Goal: Transaction & Acquisition: Purchase product/service

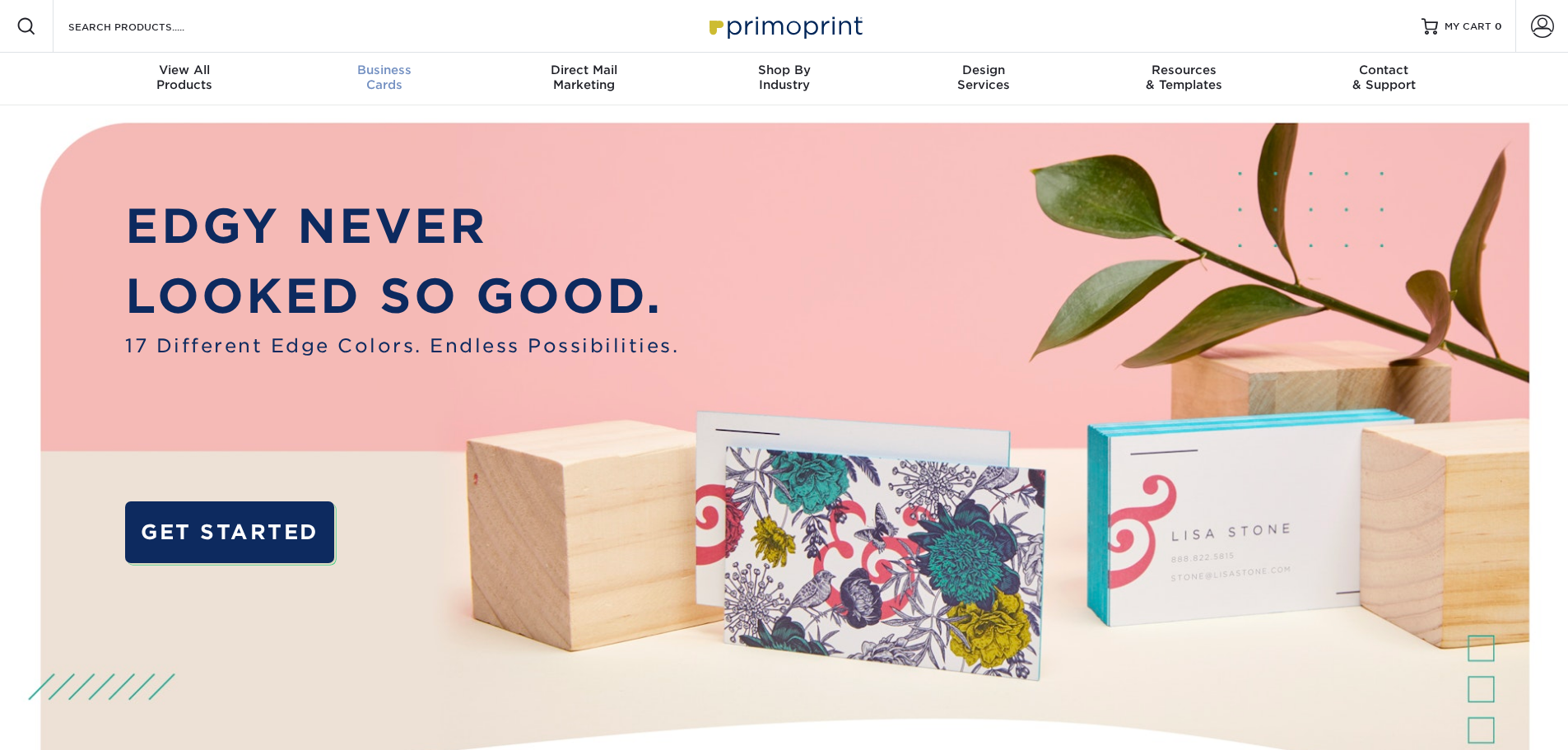
click at [395, 80] on div "Business Cards" at bounding box center [384, 77] width 200 height 30
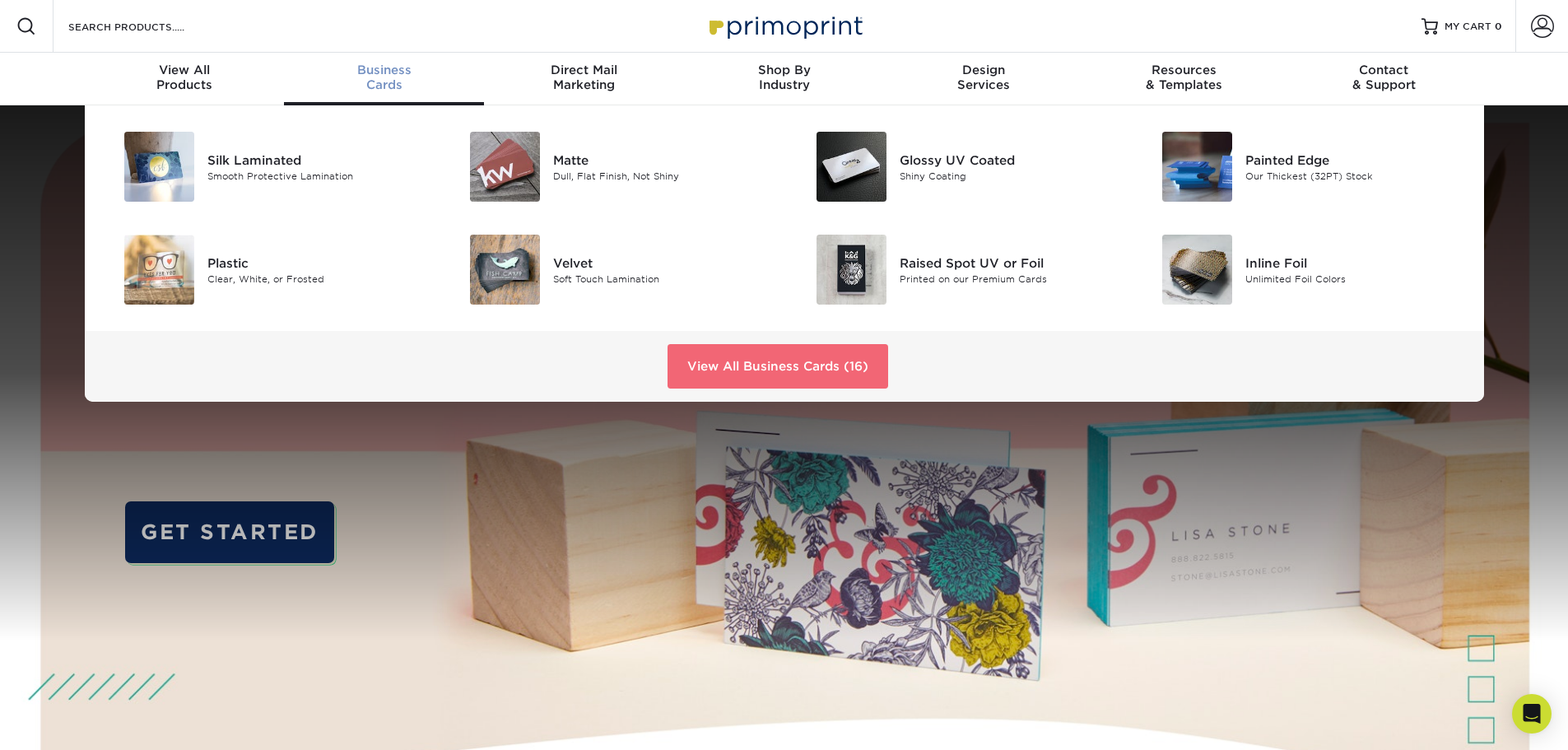
click at [778, 373] on link "View All Business Cards (16)" at bounding box center [778, 366] width 220 height 45
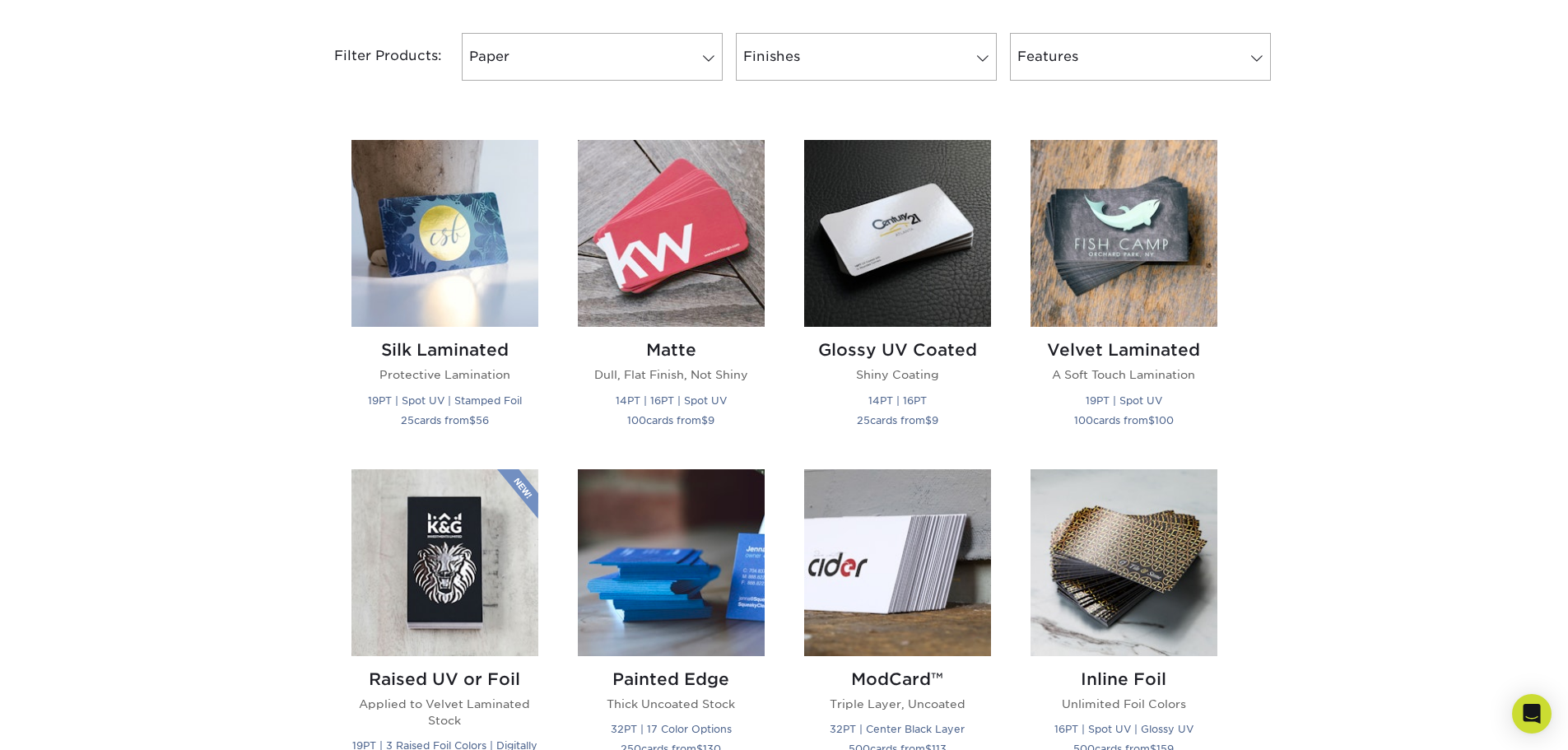
scroll to position [658, 0]
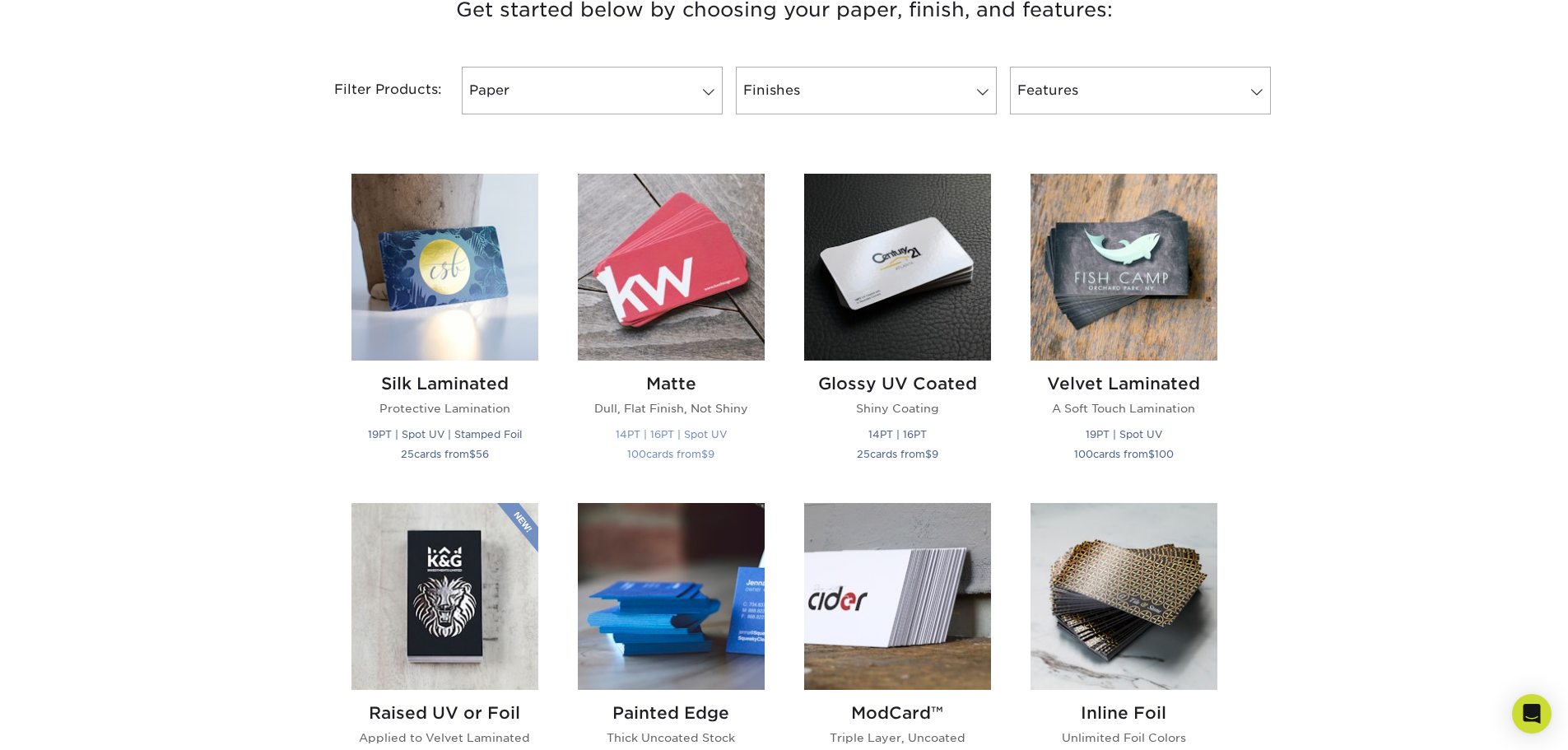
click at [617, 326] on img at bounding box center [671, 267] width 187 height 187
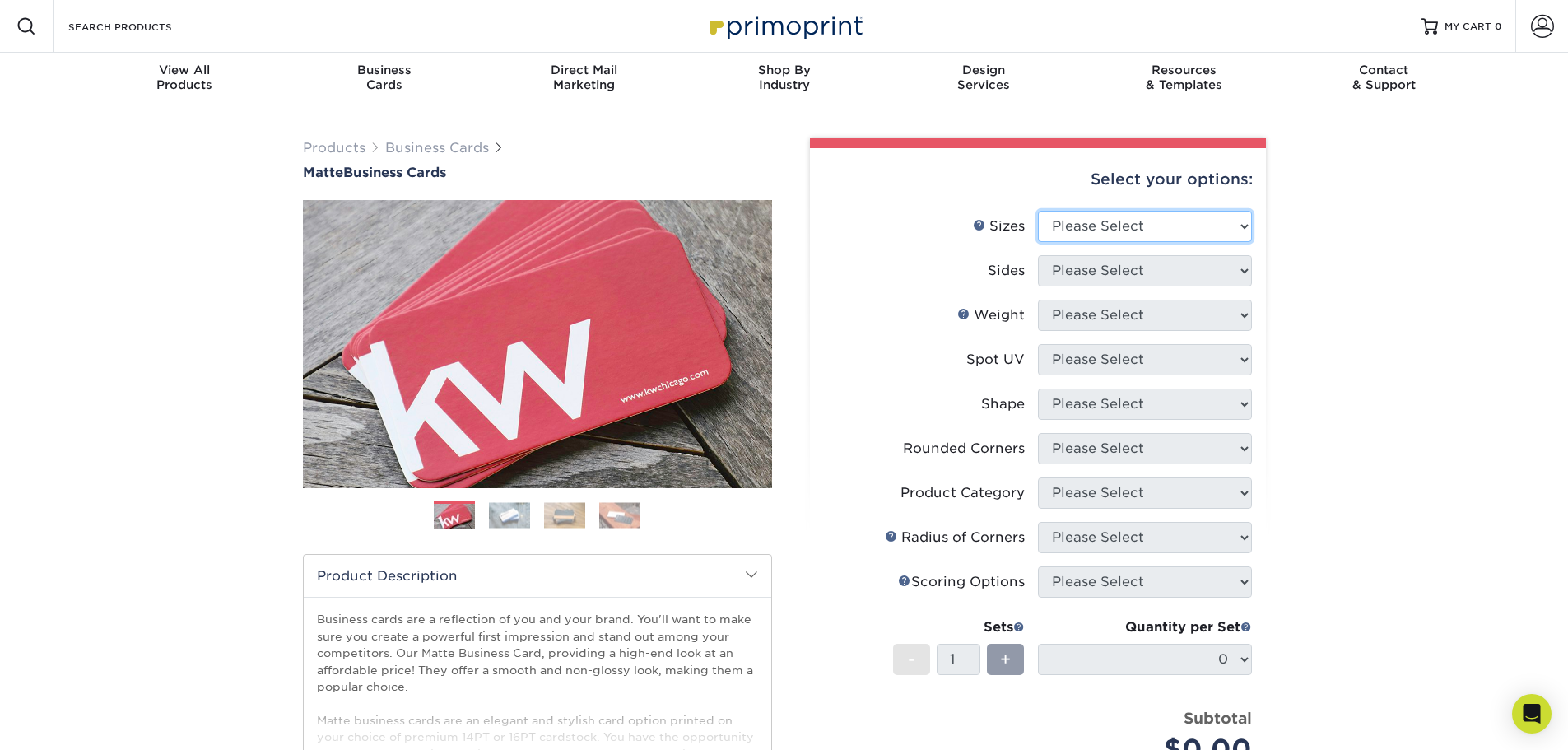
click at [1082, 231] on select "Please Select 1.5" x 3.5" - Mini 1.75" x 3.5" - Mini 2" x 2" - Square 2" x 3" -…" at bounding box center [1144, 227] width 214 height 32
select select "2.00x3.50"
click at [1038, 211] on select "Please Select 1.5" x 3.5" - Mini 1.75" x 3.5" - Mini 2" x 2" - Square 2" x 3" -…" at bounding box center [1144, 227] width 214 height 32
click at [1097, 275] on select "Please Select Print Both Sides Print Front Only" at bounding box center [1144, 271] width 214 height 32
select select "13abbda7-1d64-4f25-8bb2-c179b224825d"
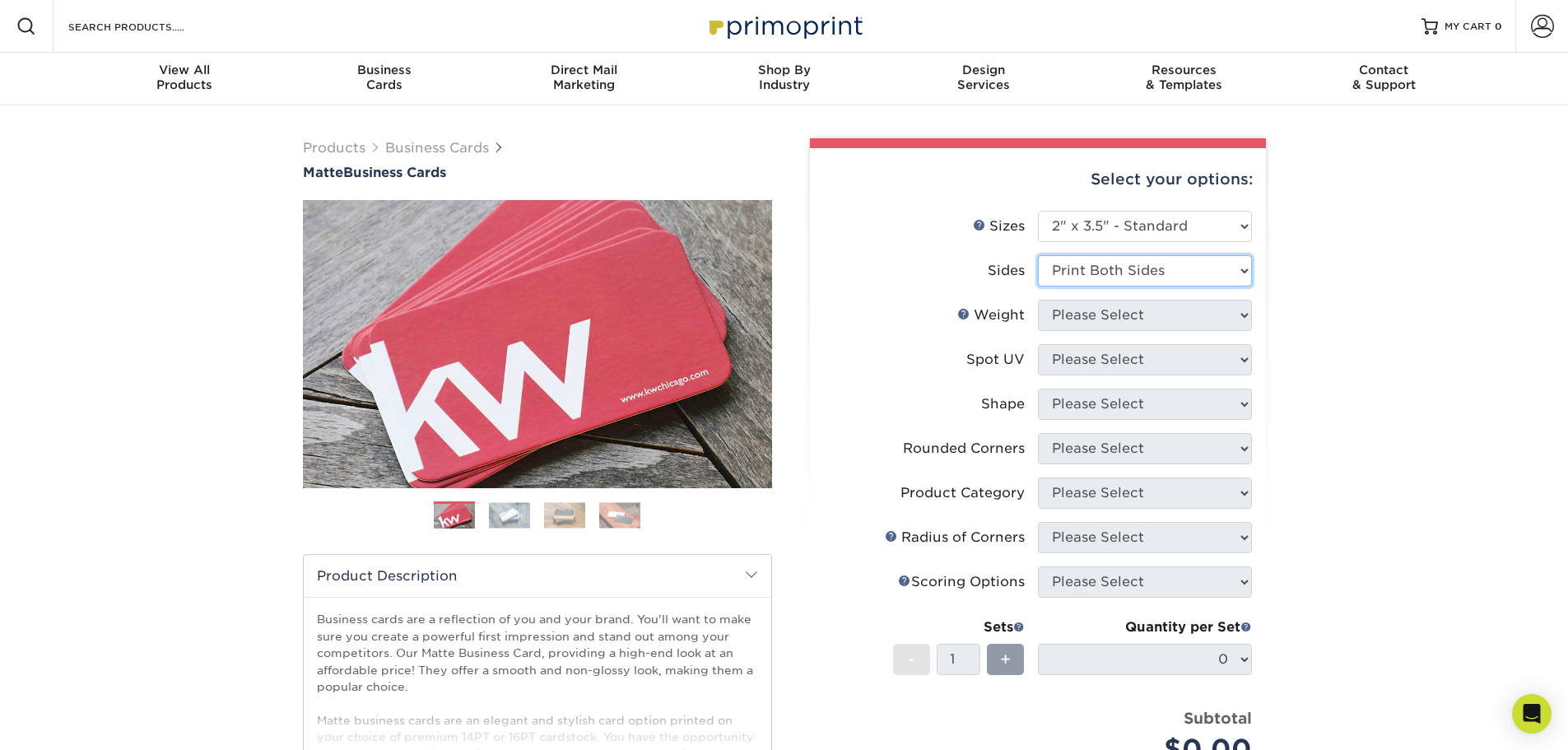
click at [1038, 256] on select "Please Select Print Both Sides Print Front Only" at bounding box center [1144, 271] width 214 height 32
click at [1092, 321] on select "Please Select 16PT 14PT" at bounding box center [1144, 315] width 214 height 32
select select "16PT"
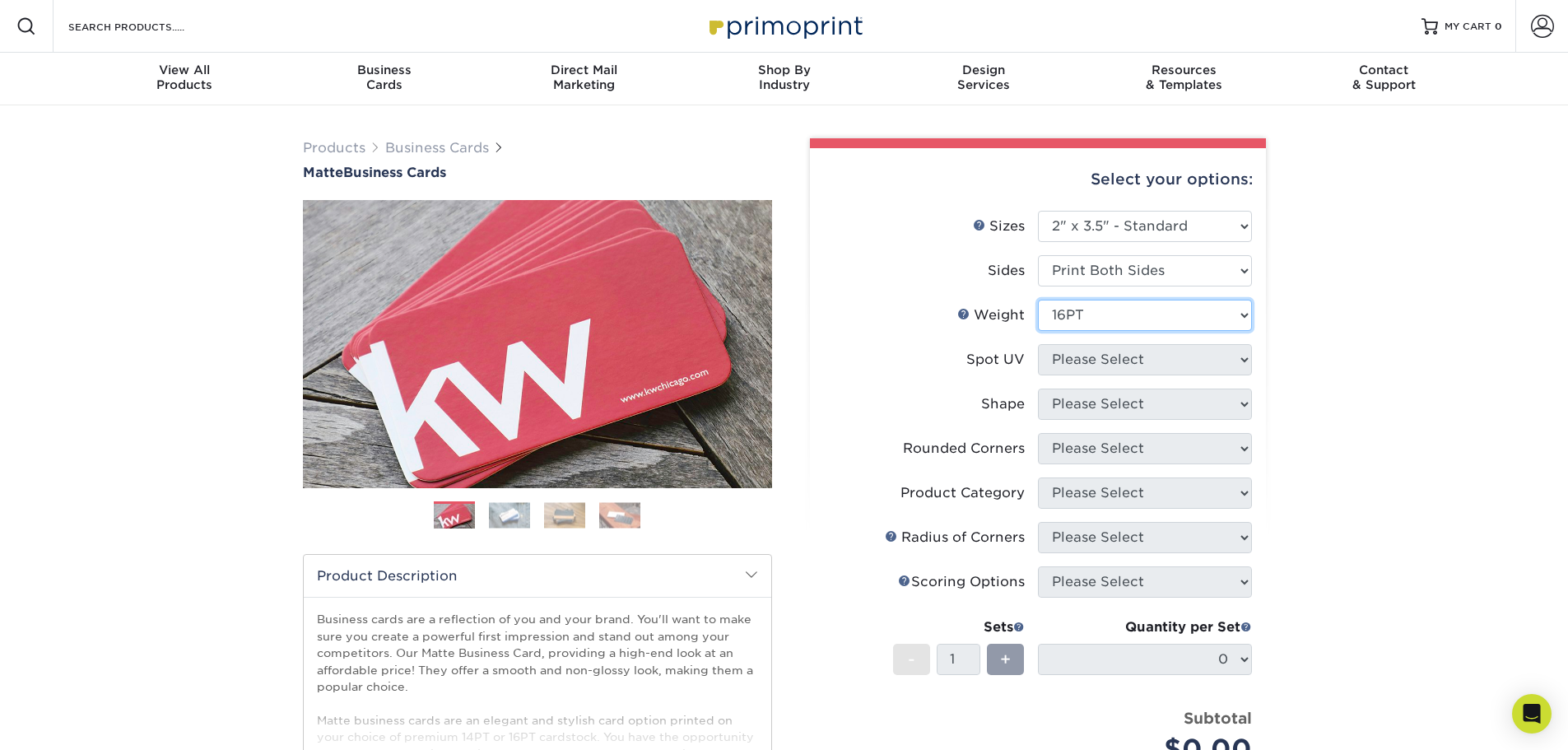
click at [1038, 299] on select "Please Select 16PT 14PT" at bounding box center [1144, 315] width 214 height 32
click at [1077, 371] on select "Please Select No Spot UV Front and Back (Both Sides) Front Only Back Only" at bounding box center [1144, 360] width 214 height 32
click at [1070, 362] on select "Please Select No Spot UV Front and Back (Both Sides) Front Only Back Only" at bounding box center [1144, 360] width 214 height 32
select select "0"
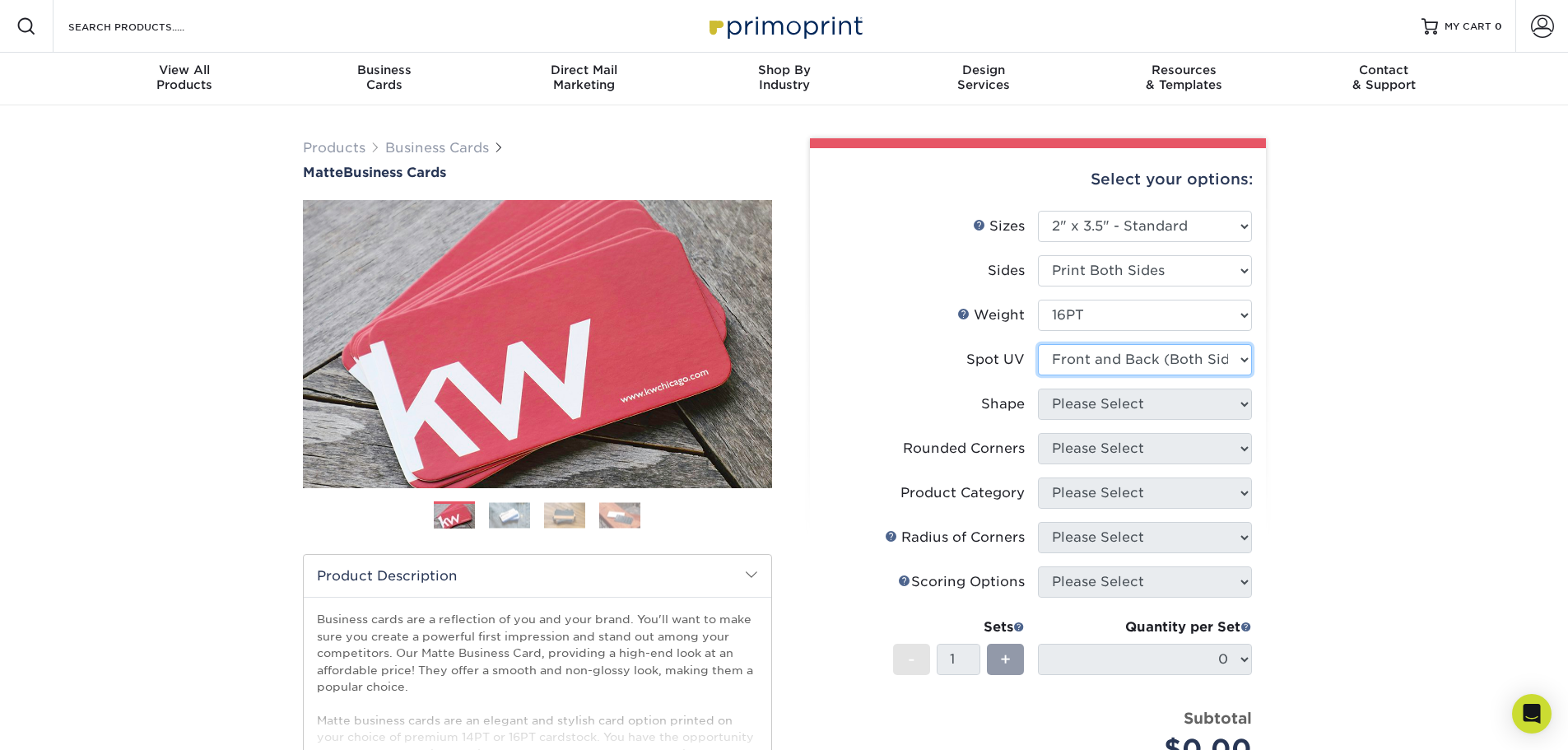
click at [1038, 344] on select "Please Select No Spot UV Front and Back (Both Sides) Front Only Back Only" at bounding box center [1144, 360] width 214 height 32
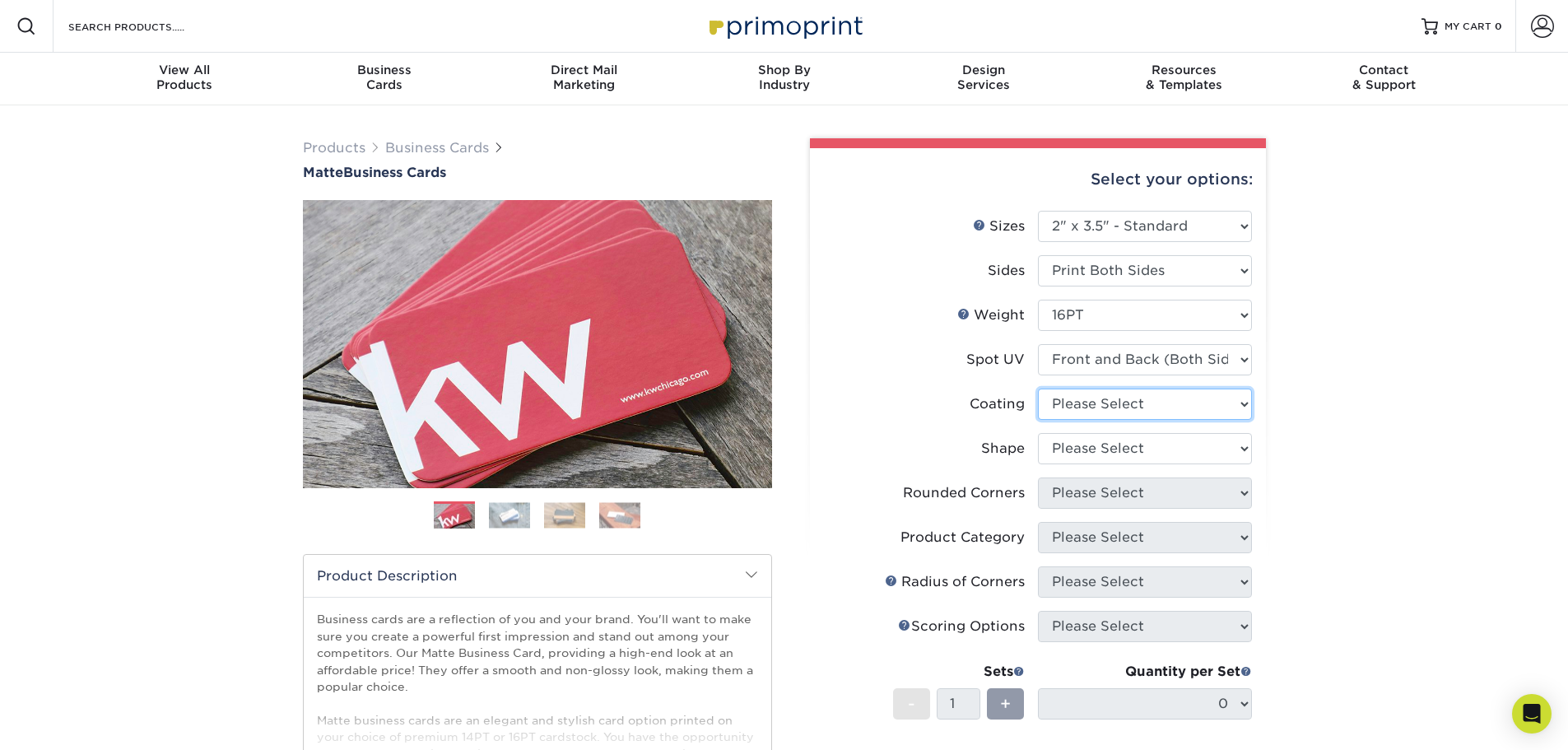
click at [1090, 409] on select at bounding box center [1144, 404] width 214 height 32
select select "121bb7b5-3b4d-429f-bd8d-bbf80e953313"
click at [1038, 389] on select at bounding box center [1144, 404] width 214 height 32
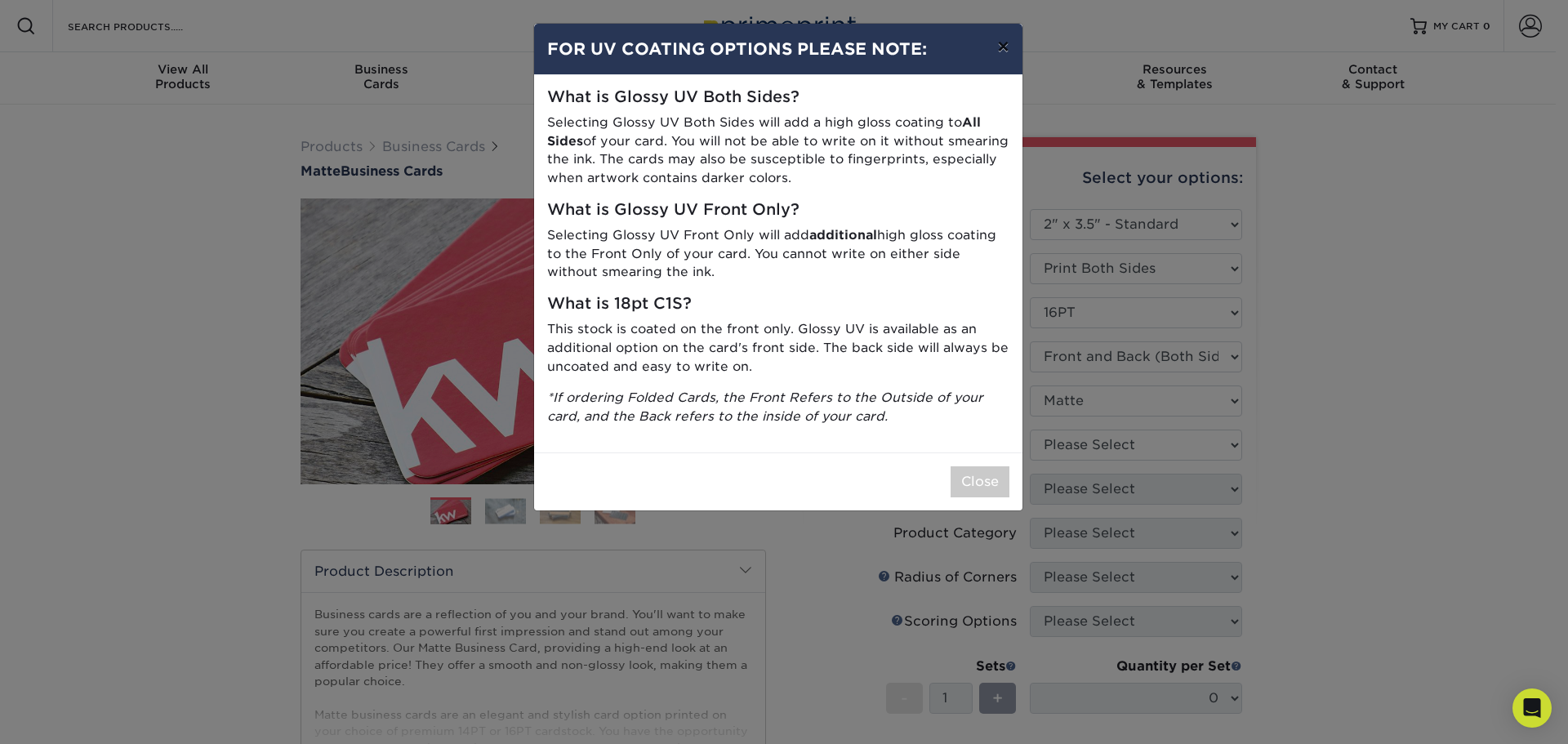
click at [996, 43] on button "×" at bounding box center [1002, 46] width 37 height 46
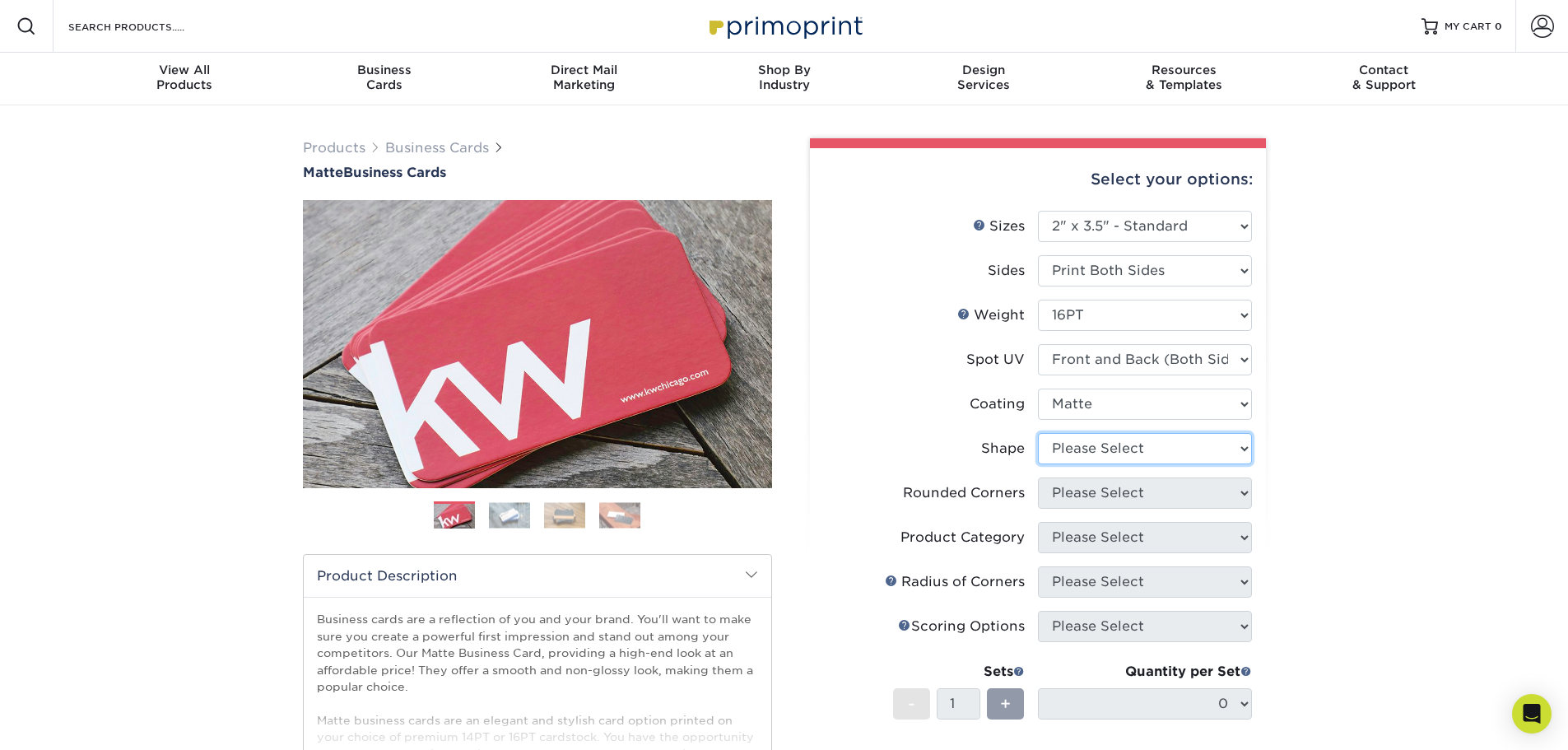
click at [1079, 448] on select "Please Select Standard" at bounding box center [1144, 449] width 214 height 32
select select "standard"
click at [1038, 433] on select "Please Select Standard" at bounding box center [1144, 449] width 214 height 32
click at [1096, 500] on select "Please Select Yes - Round 2 Corners Yes - Round 4 Corners No" at bounding box center [1144, 494] width 214 height 32
select select "0"
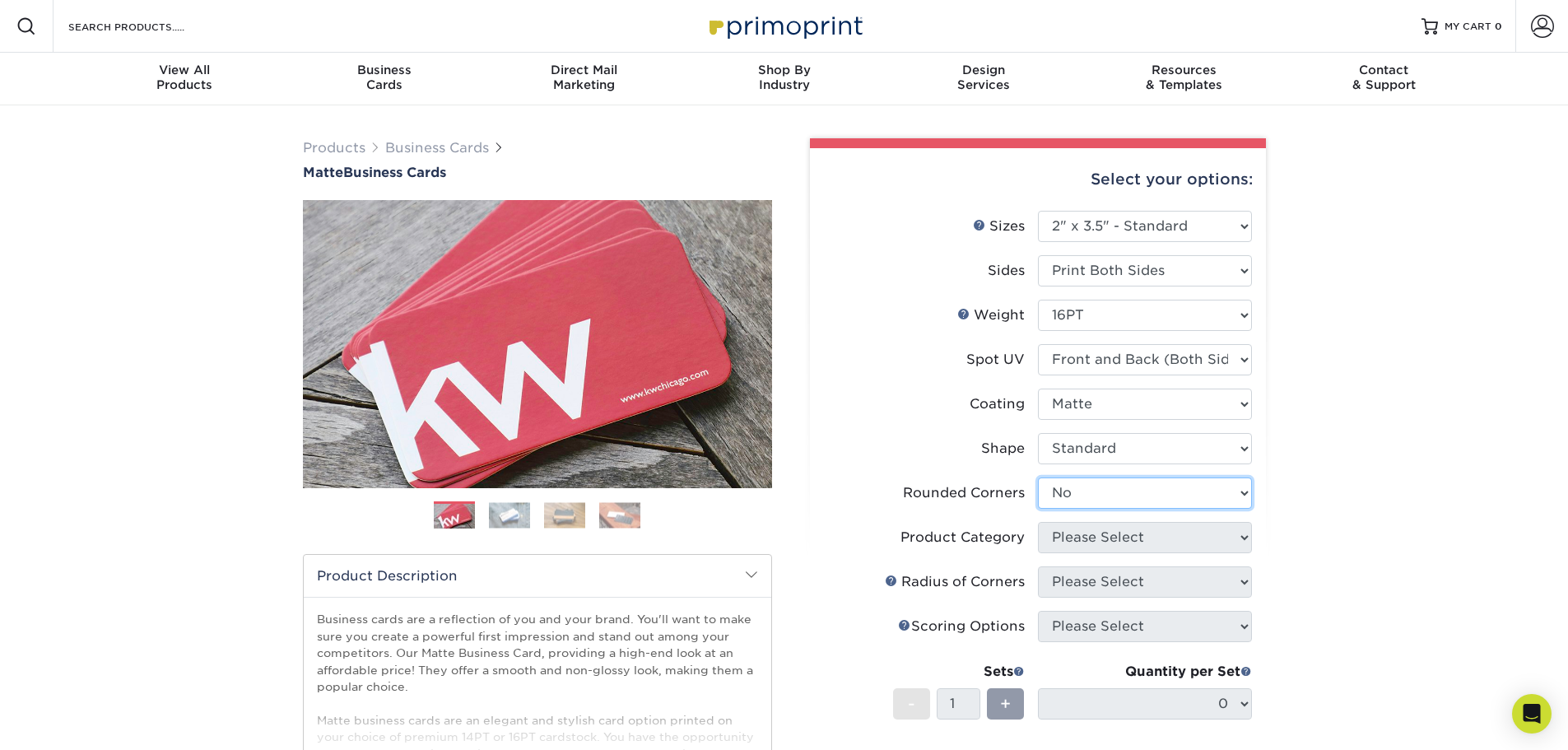
click at [1038, 478] on select "Please Select Yes - Round 2 Corners Yes - Round 4 Corners No" at bounding box center [1144, 494] width 214 height 32
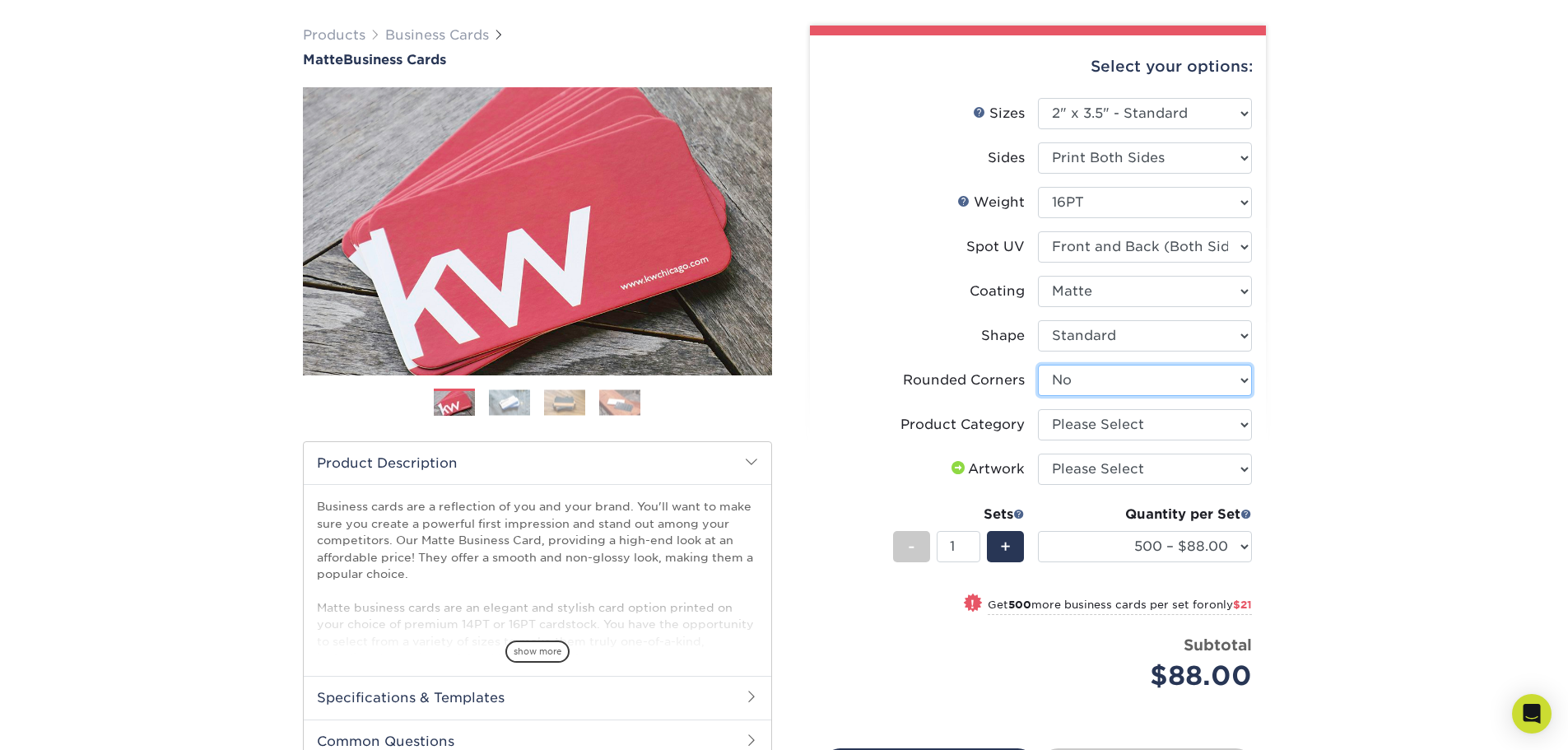
scroll to position [165, 0]
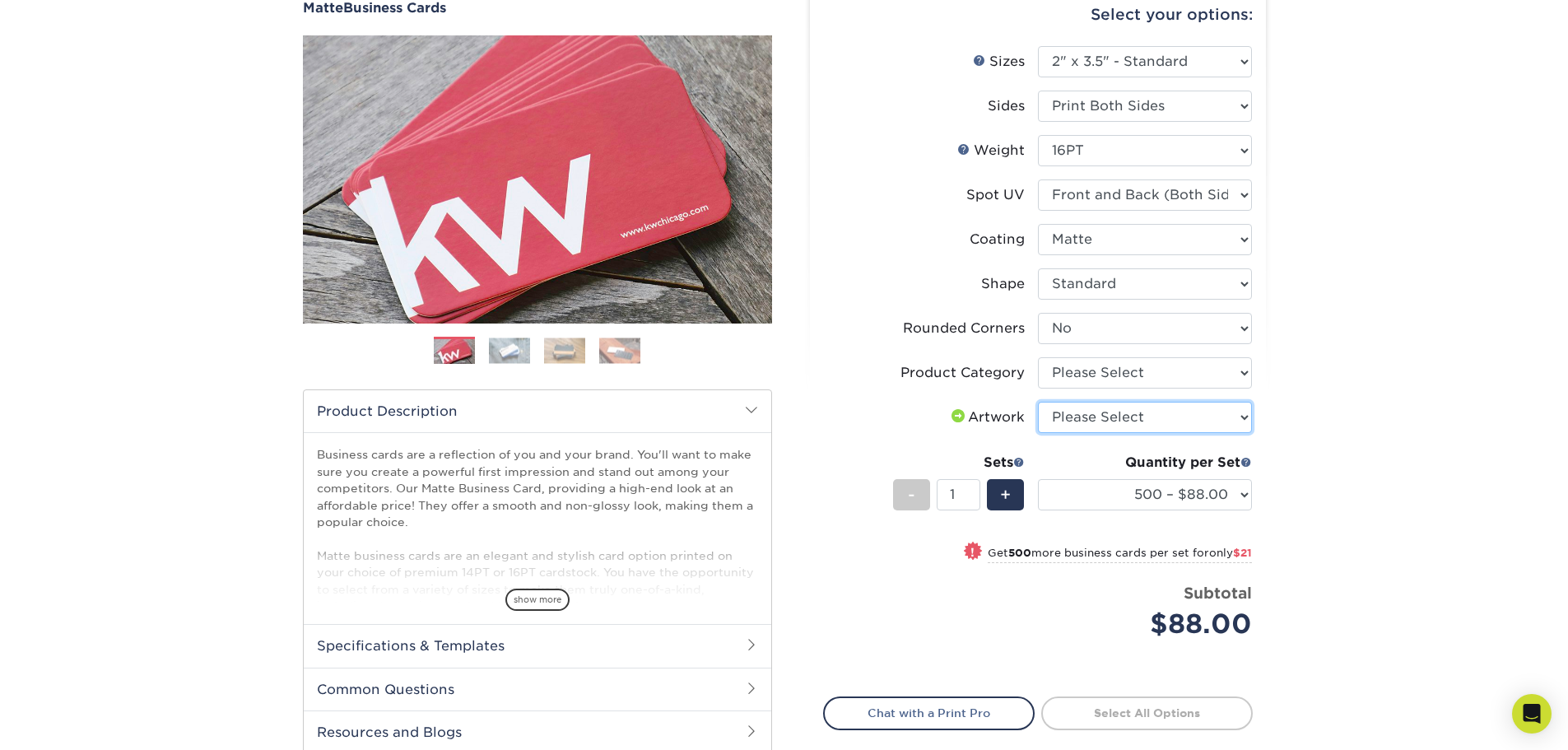
click at [1088, 419] on select "Please Select I will upload files I need a design - $100" at bounding box center [1144, 417] width 214 height 32
click at [1102, 375] on select "Please Select Business Cards" at bounding box center [1144, 373] width 214 height 32
